Goal: Information Seeking & Learning: Learn about a topic

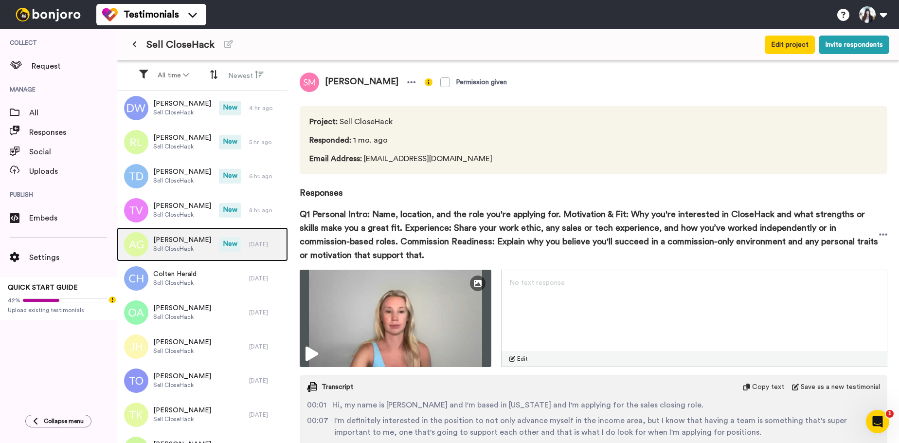
click at [170, 243] on span "[PERSON_NAME]" at bounding box center [182, 240] width 58 height 10
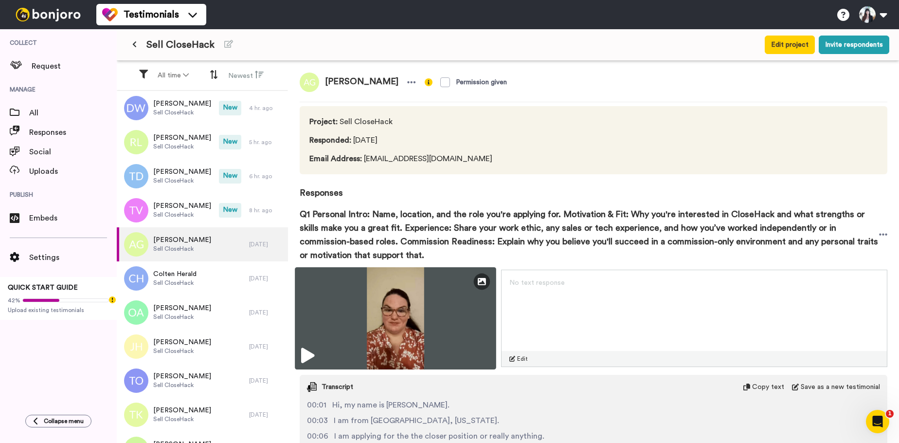
click at [399, 322] on img at bounding box center [395, 318] width 201 height 102
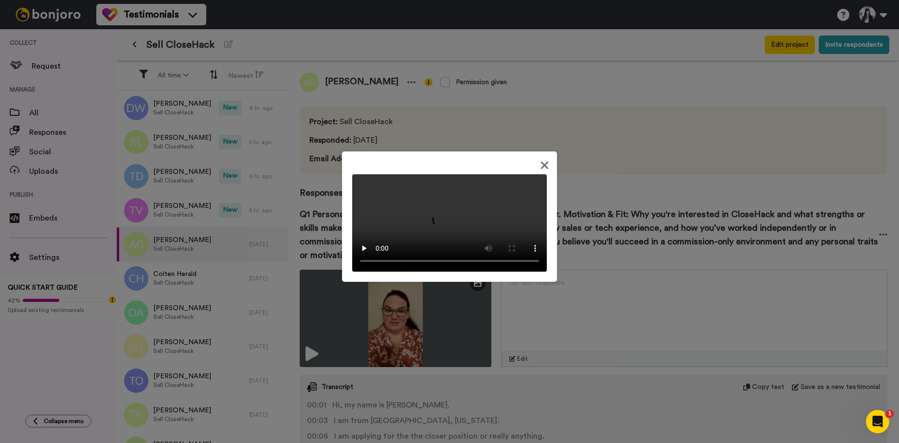
click at [349, 72] on div at bounding box center [449, 221] width 899 height 443
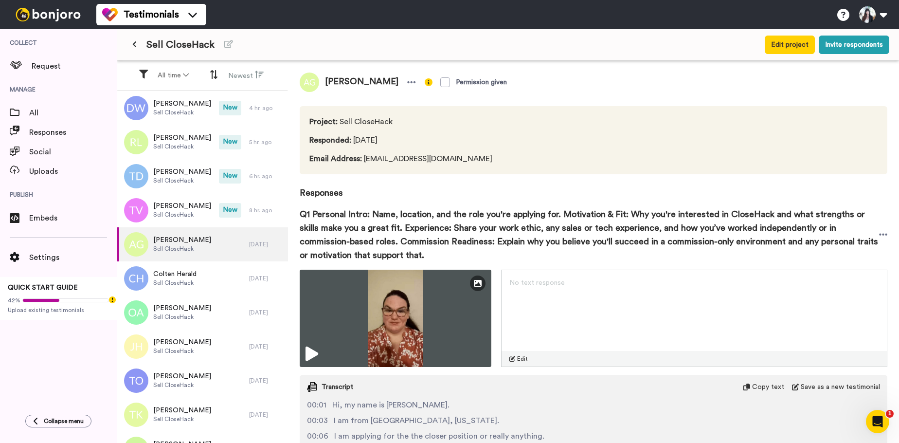
click at [338, 75] on span "[PERSON_NAME]" at bounding box center [361, 81] width 85 height 19
click at [336, 79] on span "[PERSON_NAME]" at bounding box center [361, 81] width 85 height 19
copy div "[PERSON_NAME]"
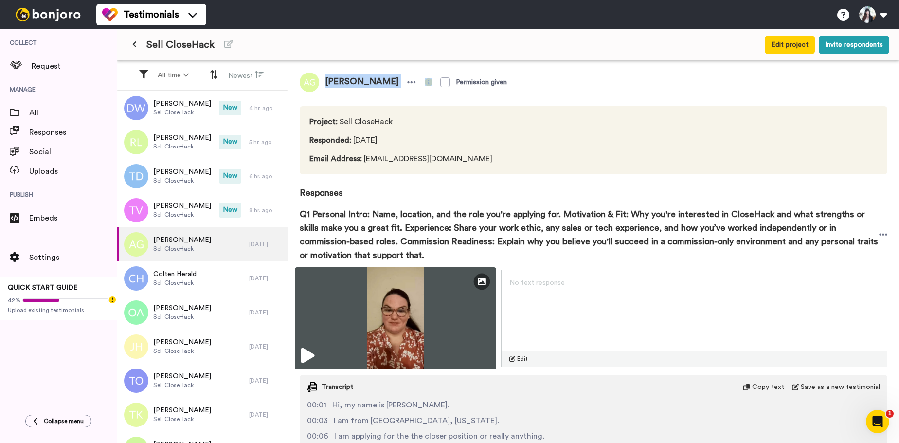
click at [355, 309] on img at bounding box center [395, 318] width 201 height 102
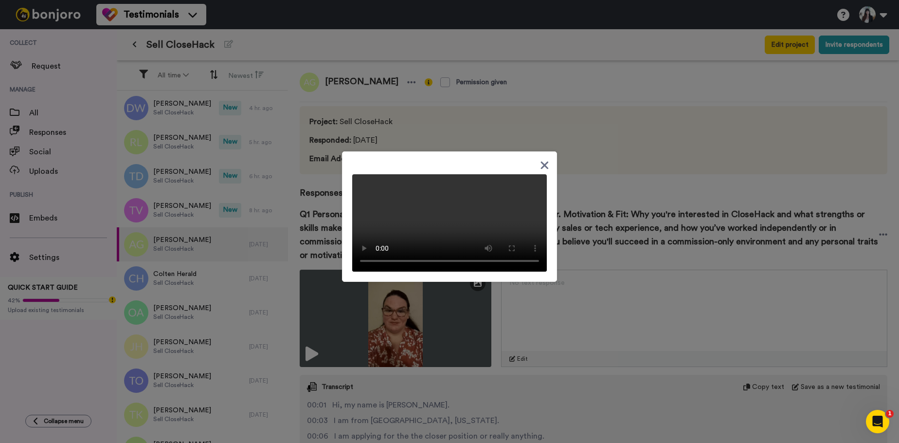
click at [541, 162] on icon at bounding box center [545, 166] width 8 height 8
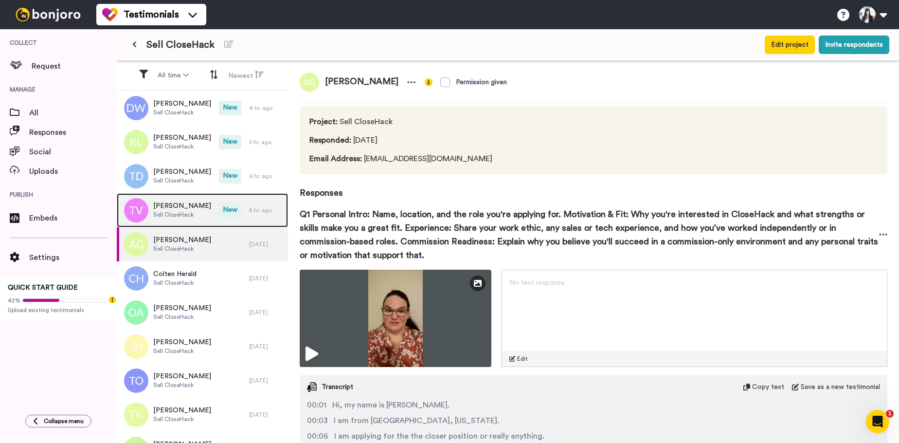
click at [190, 213] on span "Sell CloseHack" at bounding box center [182, 215] width 58 height 8
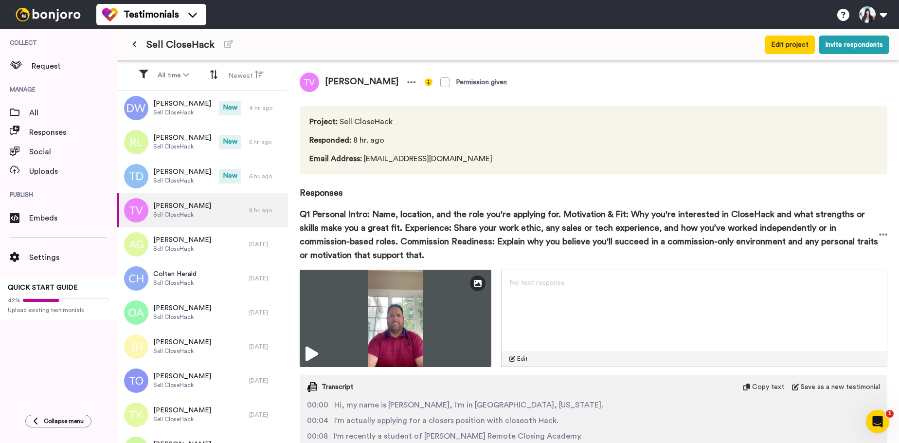
click at [334, 79] on span "[PERSON_NAME]" at bounding box center [361, 81] width 85 height 19
copy div "[PERSON_NAME]"
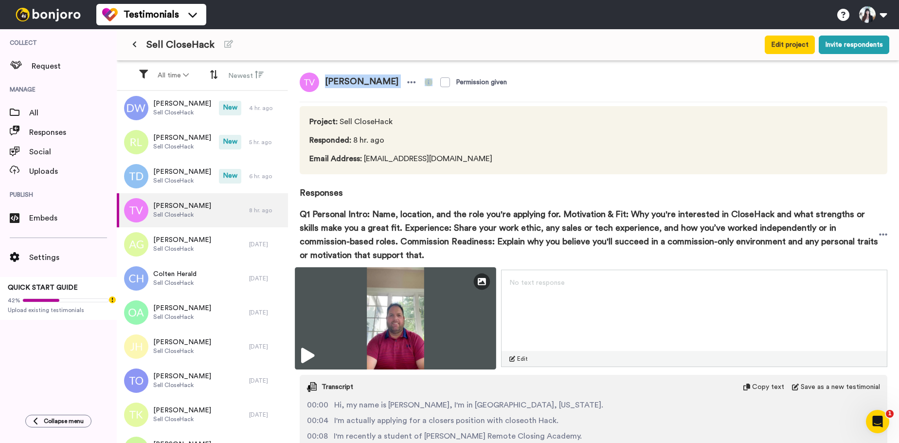
click at [367, 286] on img at bounding box center [395, 318] width 201 height 102
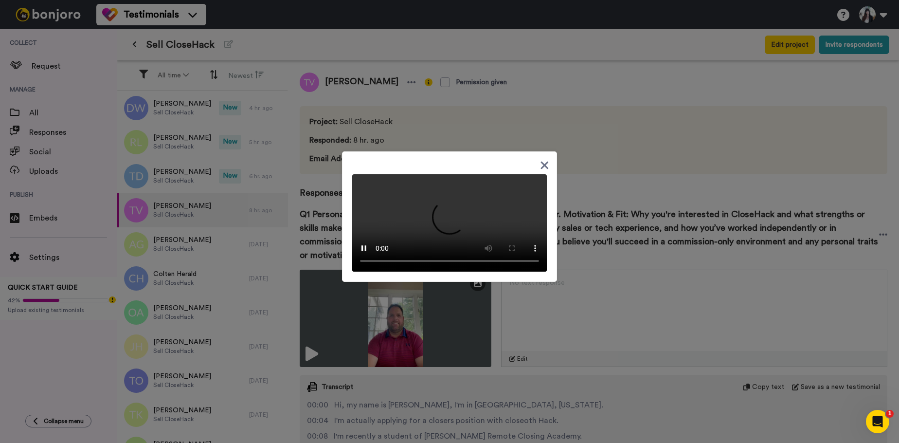
click at [613, 117] on div at bounding box center [449, 221] width 899 height 443
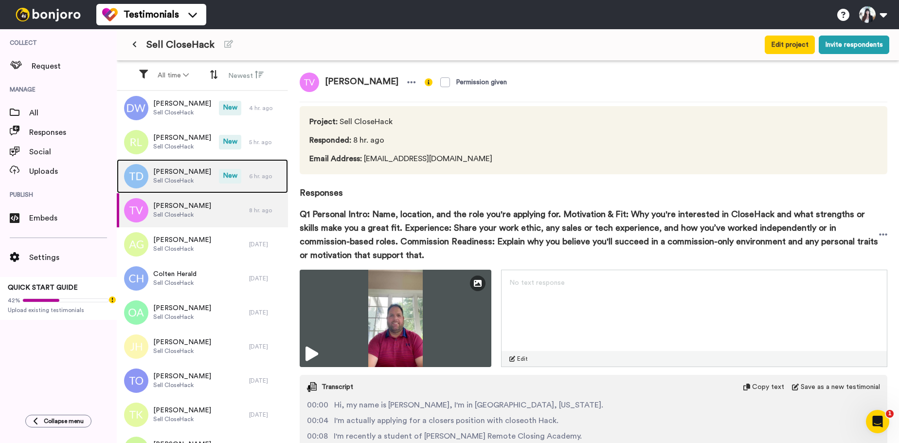
click at [188, 177] on span "Sell CloseHack" at bounding box center [182, 181] width 58 height 8
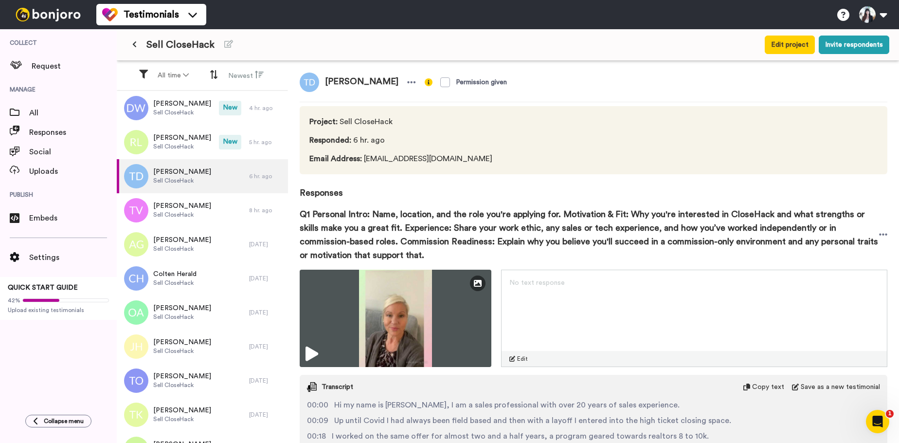
click at [335, 81] on span "[PERSON_NAME]" at bounding box center [361, 81] width 85 height 19
copy div "[PERSON_NAME]"
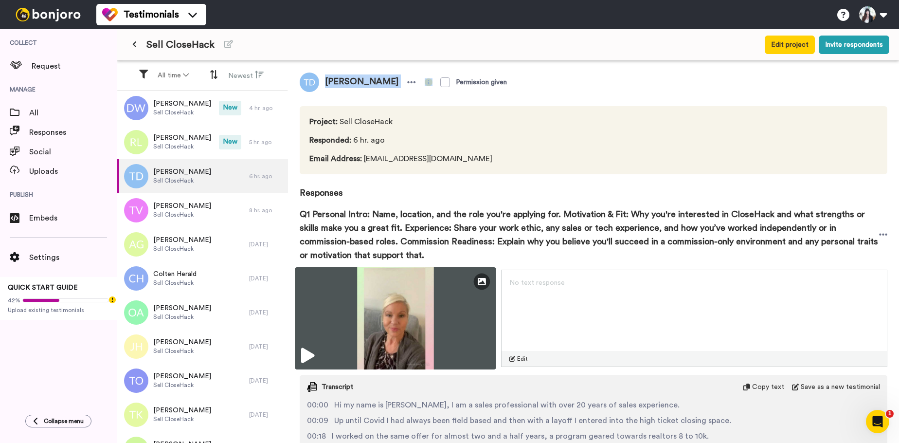
click at [385, 301] on img at bounding box center [395, 318] width 201 height 102
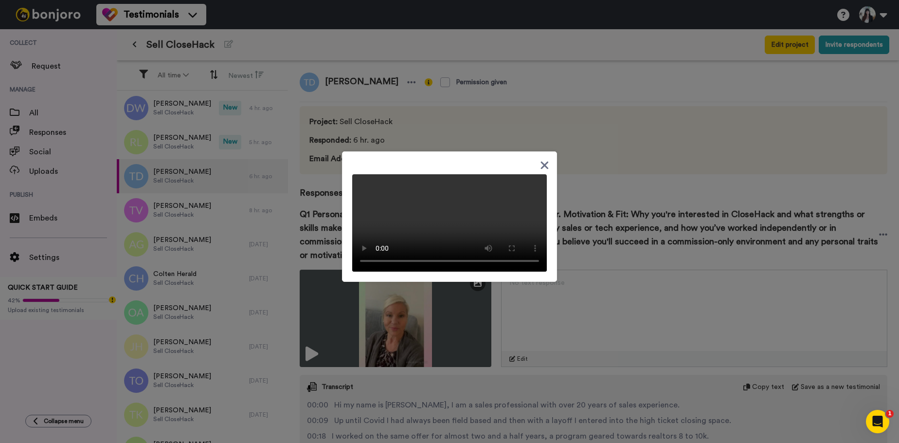
click at [543, 162] on icon at bounding box center [545, 166] width 8 height 8
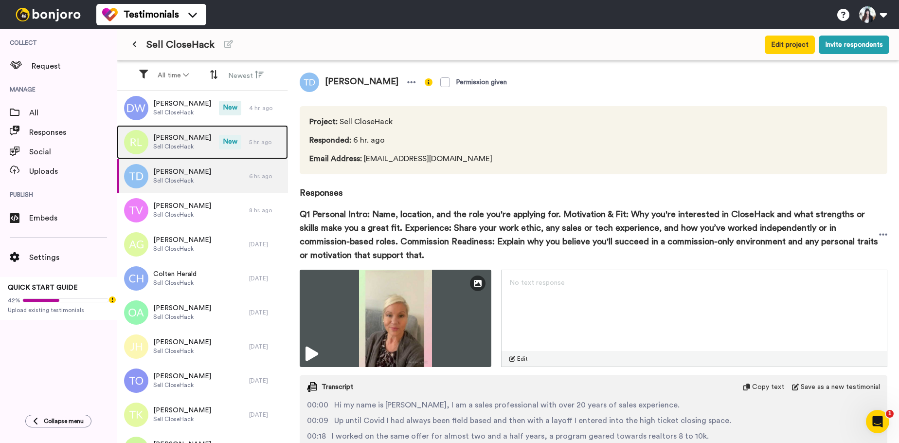
click at [189, 146] on span "Sell CloseHack" at bounding box center [182, 147] width 58 height 8
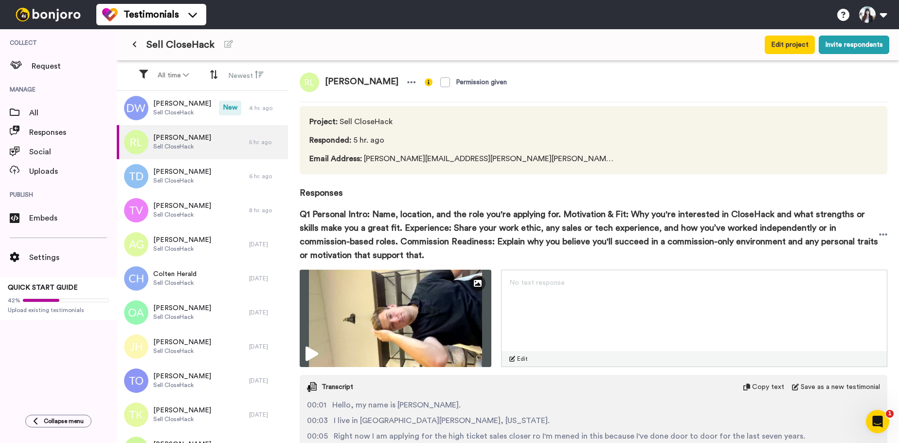
click at [340, 80] on span "[PERSON_NAME]" at bounding box center [361, 81] width 85 height 19
copy div "[PERSON_NAME]"
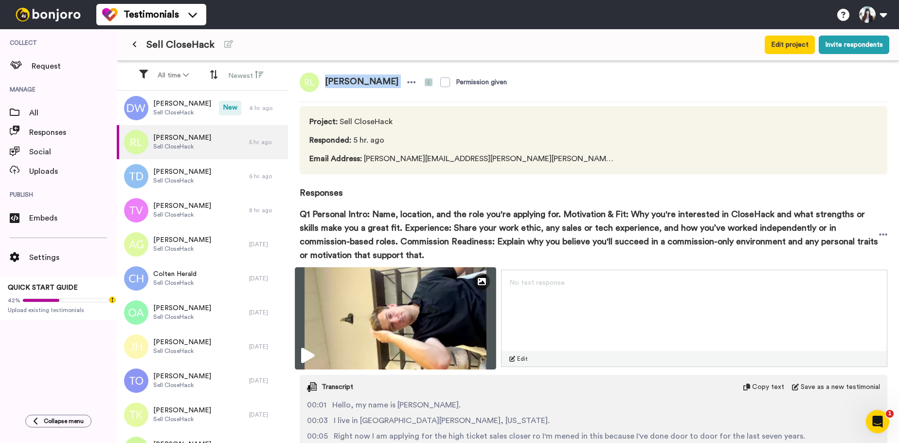
click at [379, 344] on img at bounding box center [395, 318] width 201 height 102
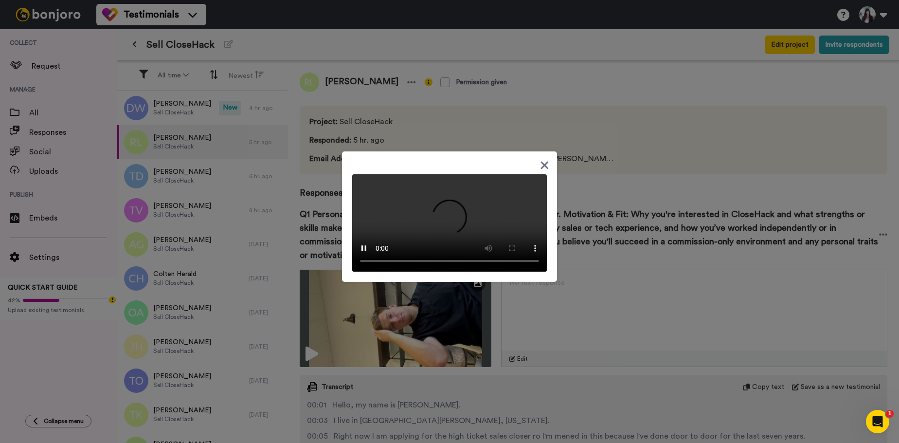
click at [541, 162] on icon at bounding box center [545, 166] width 8 height 8
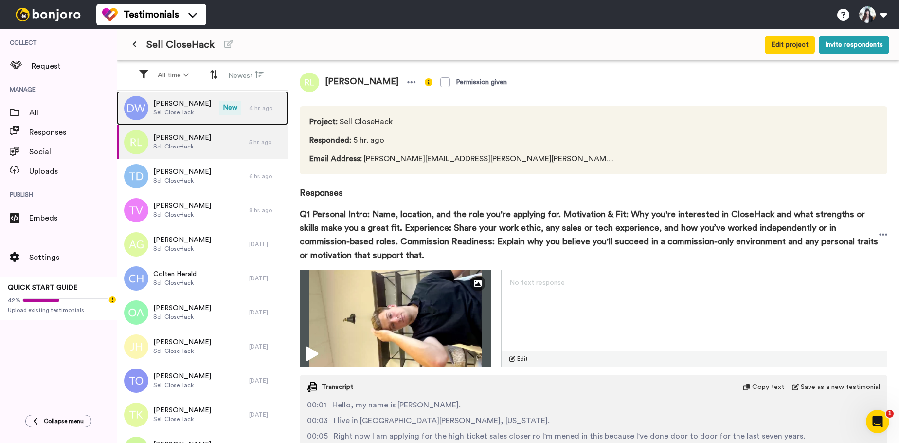
click at [181, 110] on span "Sell CloseHack" at bounding box center [182, 112] width 58 height 8
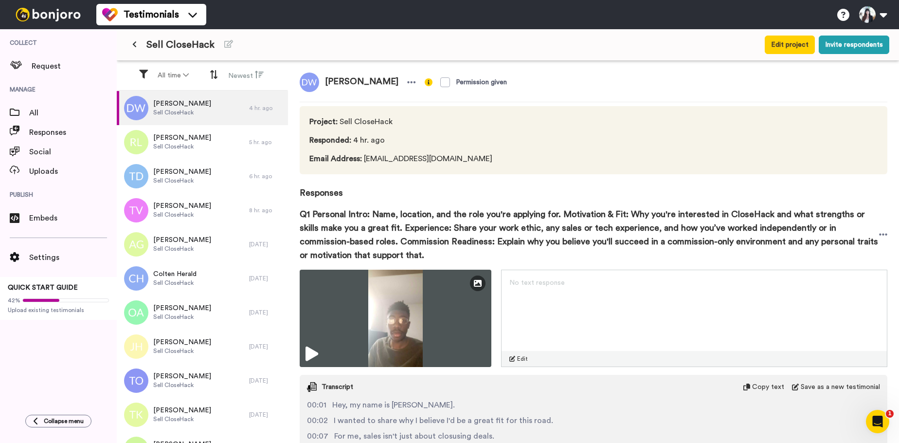
click at [343, 82] on span "[PERSON_NAME]" at bounding box center [361, 81] width 85 height 19
copy div "[PERSON_NAME]"
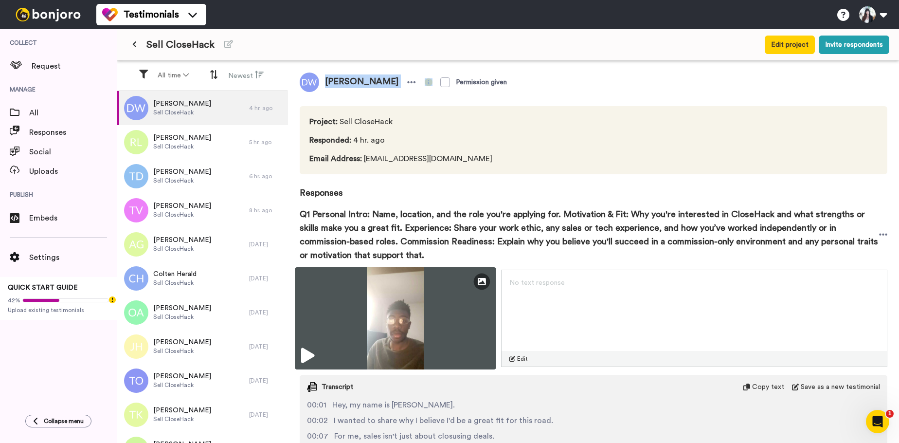
click at [408, 327] on img at bounding box center [395, 318] width 201 height 102
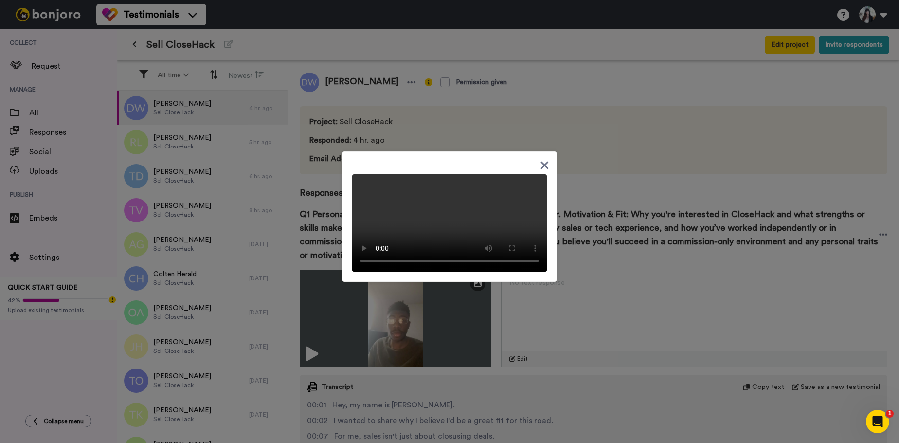
click at [540, 159] on icon at bounding box center [544, 165] width 9 height 12
